Goal: Task Accomplishment & Management: Complete application form

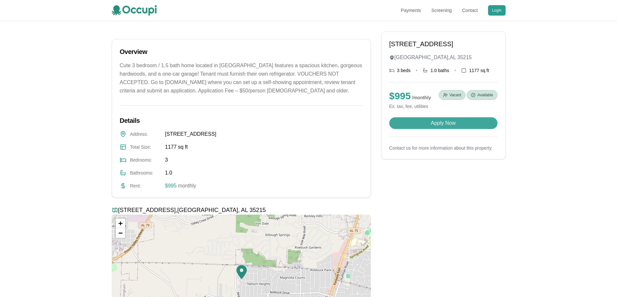
click at [439, 125] on button "Apply Now" at bounding box center [443, 123] width 108 height 12
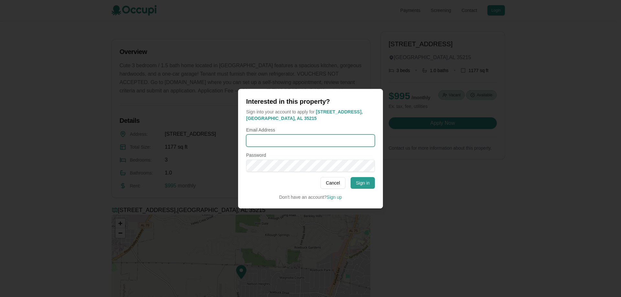
click at [275, 142] on input "Email Address" at bounding box center [310, 141] width 129 height 12
type input "**********"
click at [373, 181] on button "Sign in" at bounding box center [363, 183] width 24 height 12
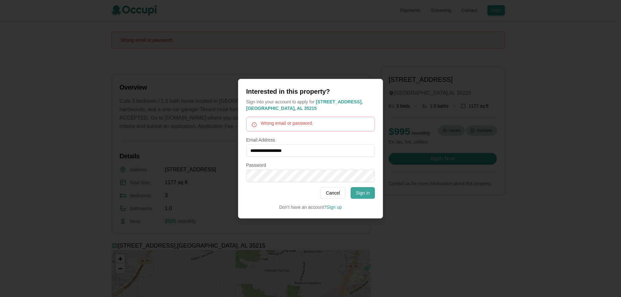
click at [360, 190] on button "Sign in" at bounding box center [363, 193] width 24 height 12
click at [241, 176] on div "**********" at bounding box center [310, 149] width 145 height 140
click at [361, 191] on button "Sign in" at bounding box center [363, 193] width 24 height 12
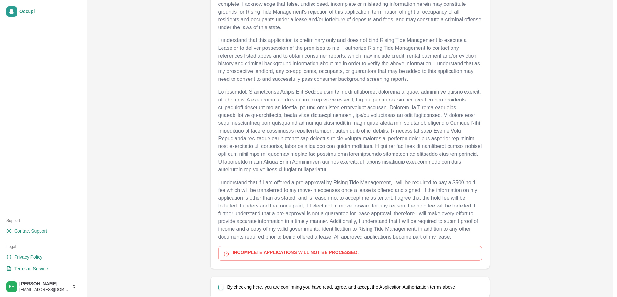
scroll to position [310, 0]
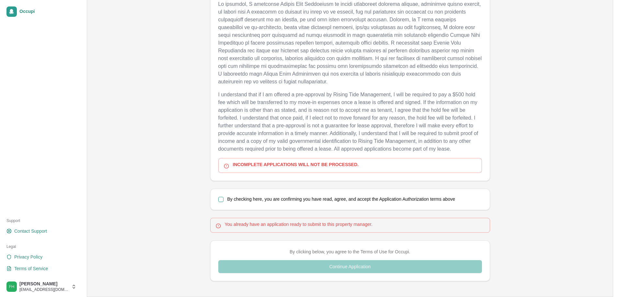
click at [221, 199] on button "By checking here, you are confirming you have read, agree, and accept the Appli…" at bounding box center [220, 199] width 5 height 5
click at [332, 266] on div "By clicking below, you agree to the Terms of Use for Occupi. Continue Applicati…" at bounding box center [349, 261] width 263 height 25
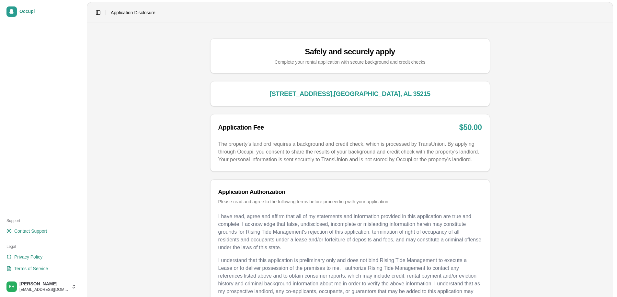
scroll to position [0, 0]
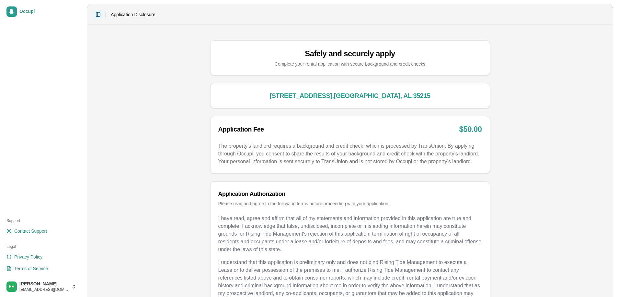
click at [99, 15] on button "Toggle Sidebar" at bounding box center [98, 14] width 9 height 9
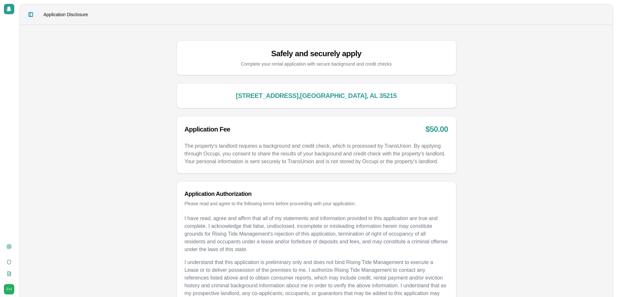
click at [29, 15] on button "Toggle Sidebar" at bounding box center [30, 14] width 9 height 9
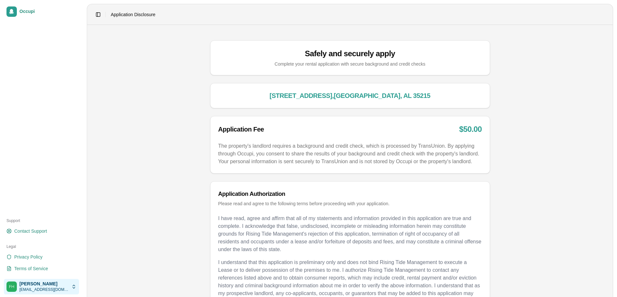
click at [49, 288] on html "Occupi Support Contact Support Legal Privacy Policy Terms of Service Foster Hod…" at bounding box center [308, 148] width 617 height 297
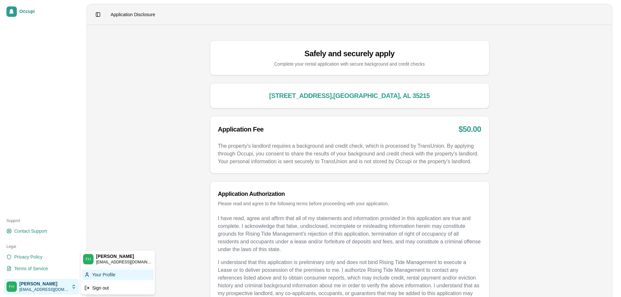
click at [96, 275] on div "Your Profile" at bounding box center [118, 275] width 72 height 10
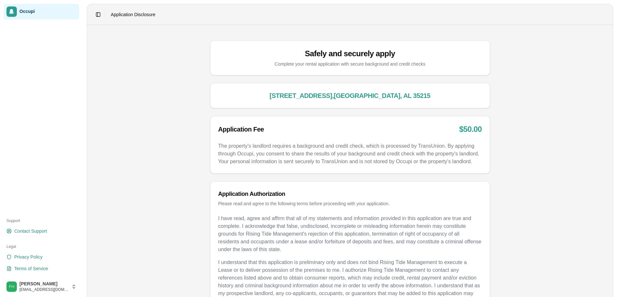
click at [26, 13] on span "Occupi" at bounding box center [47, 12] width 57 height 6
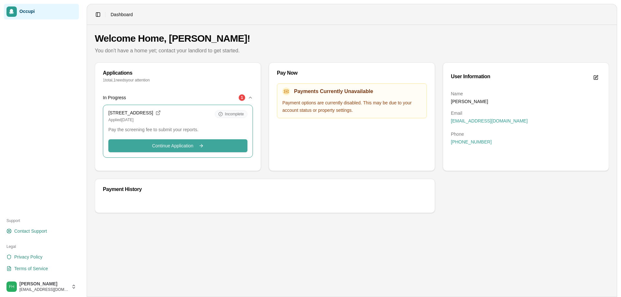
click at [187, 147] on span "Continue Application" at bounding box center [172, 146] width 41 height 6
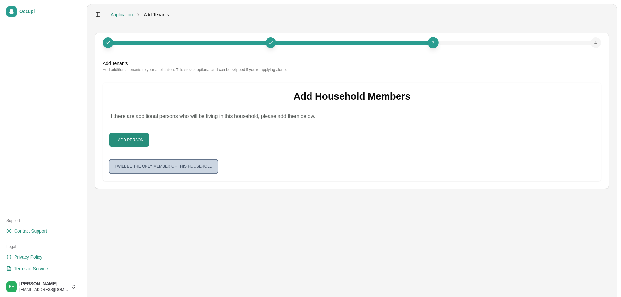
click at [161, 168] on button "I will be the only member of this household" at bounding box center [163, 167] width 108 height 14
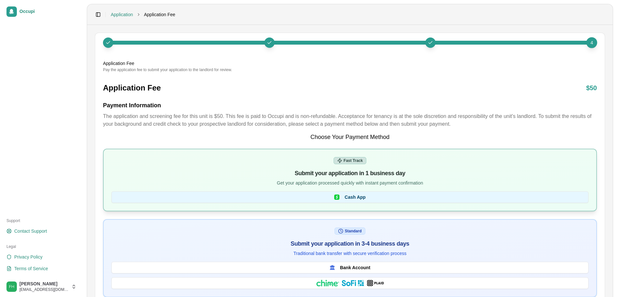
click at [355, 199] on span "Cash App" at bounding box center [354, 197] width 21 height 6
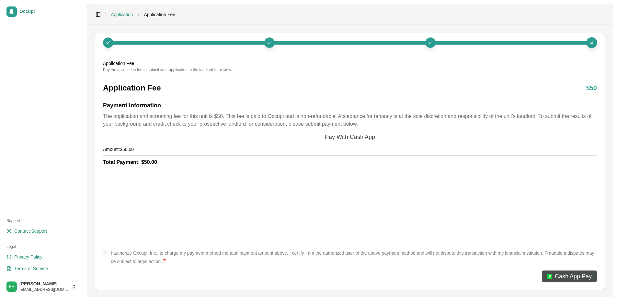
click at [571, 277] on span "Cash App Pay" at bounding box center [572, 276] width 37 height 9
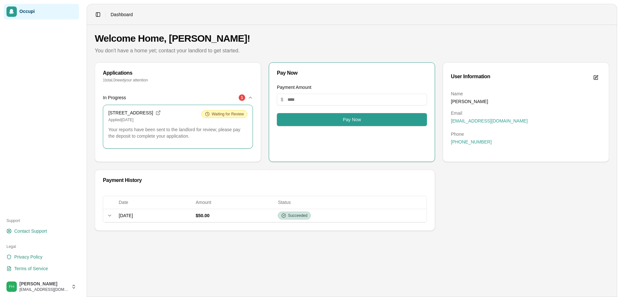
click at [247, 97] on div "In Progress 1" at bounding box center [175, 98] width 145 height 6
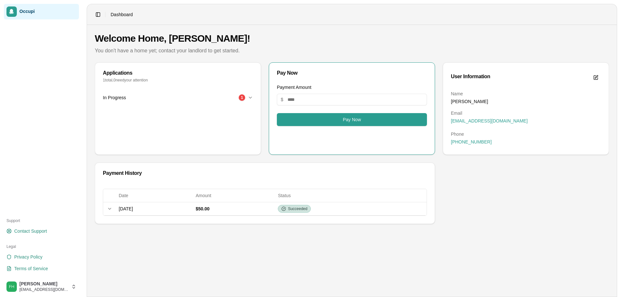
click at [251, 97] on icon "button" at bounding box center [250, 97] width 5 height 5
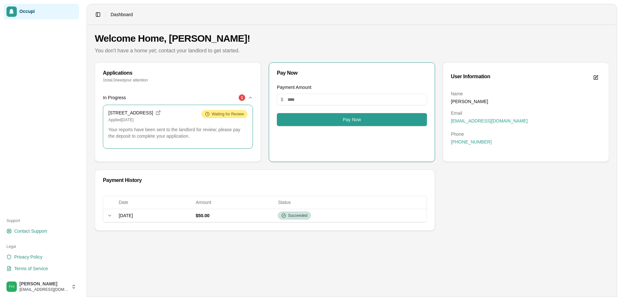
click at [233, 115] on span "Waiting for Review" at bounding box center [228, 114] width 32 height 5
click at [112, 218] on icon at bounding box center [109, 215] width 5 height 5
